Goal: Find specific page/section: Find specific page/section

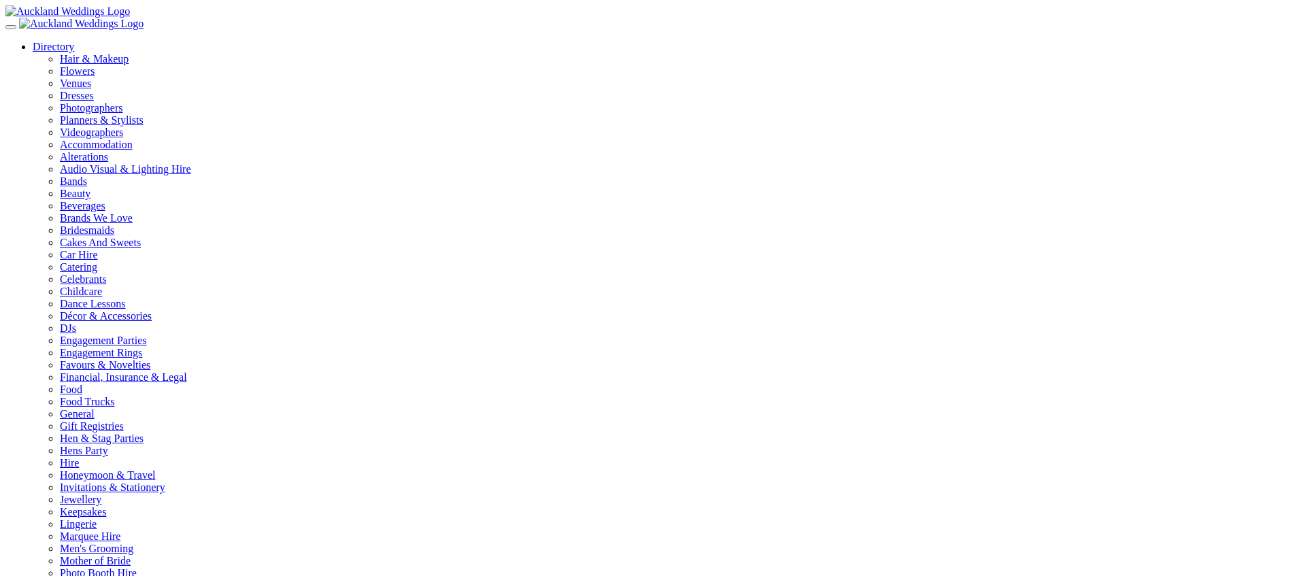
type input "**********"
drag, startPoint x: 263, startPoint y: 141, endPoint x: 256, endPoint y: 144, distance: 7.6
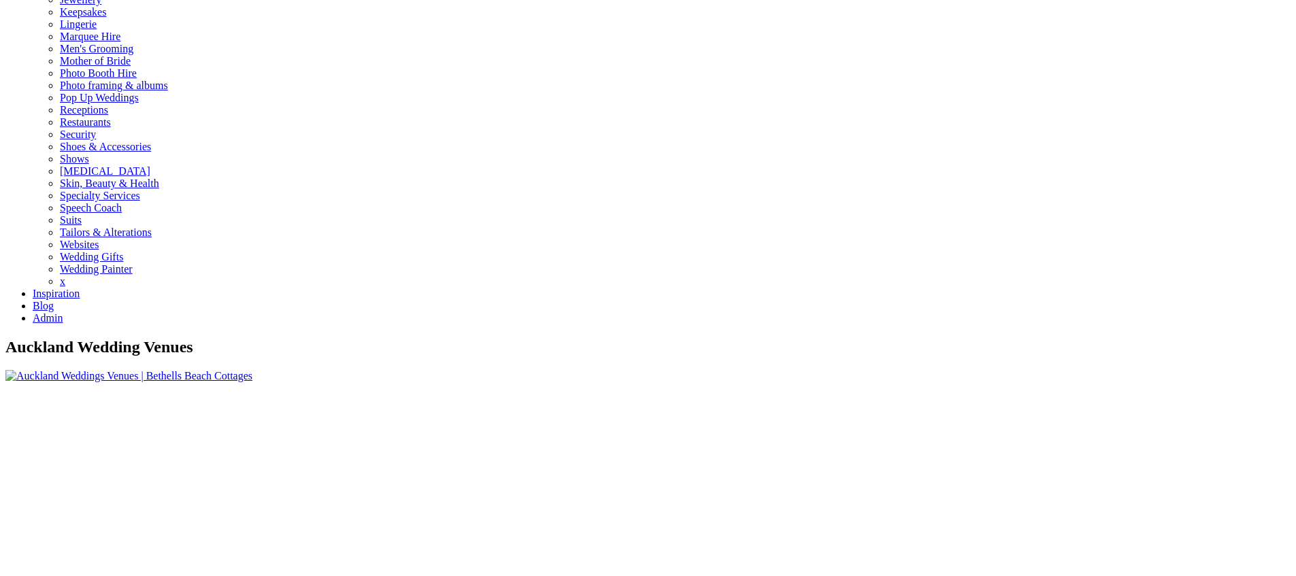
scroll to position [482, 0]
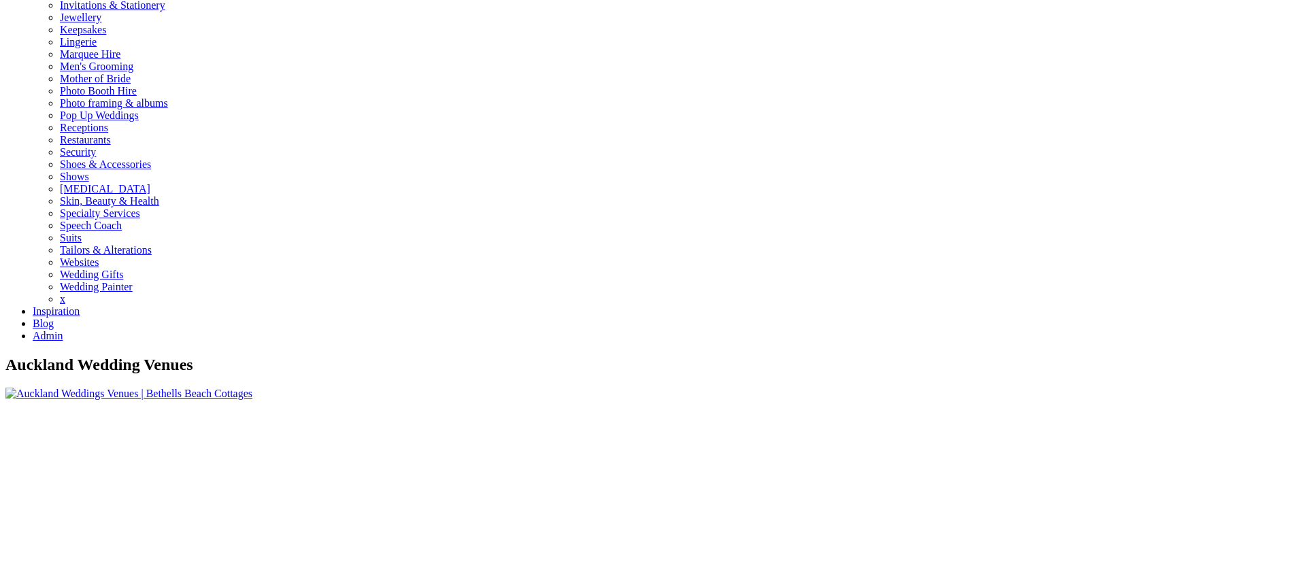
click at [252, 388] on img at bounding box center [128, 394] width 247 height 12
